Goal: Navigation & Orientation: Find specific page/section

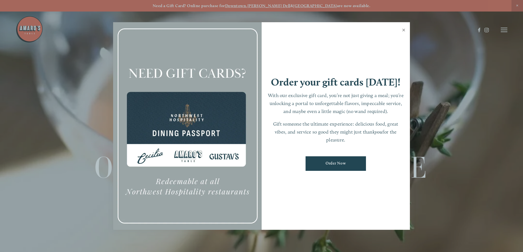
click at [404, 29] on link "Close" at bounding box center [404, 30] width 11 height 15
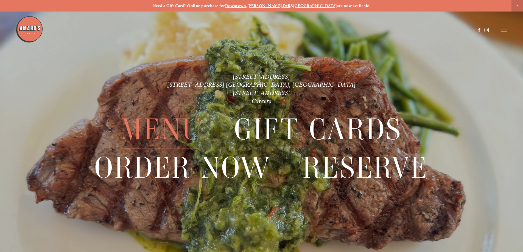
click at [176, 127] on span "Menu" at bounding box center [162, 130] width 82 height 38
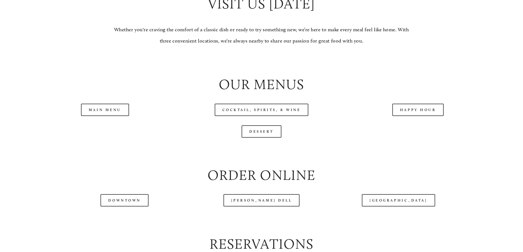
scroll to position [577, 0]
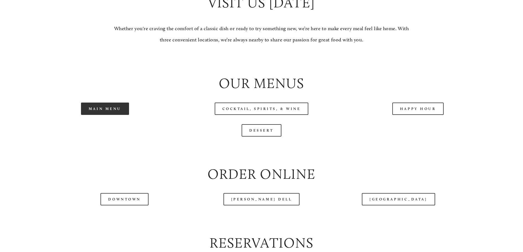
click at [109, 115] on link "Main Menu" at bounding box center [105, 109] width 48 height 12
